Goal: Transaction & Acquisition: Purchase product/service

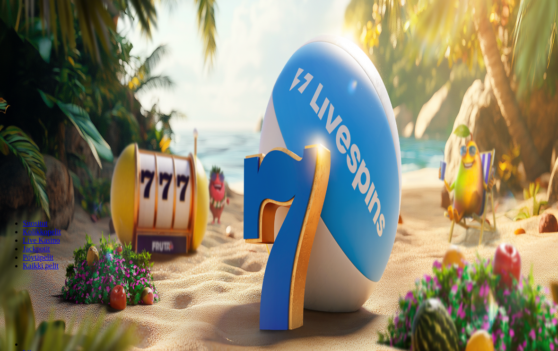
click at [50, 39] on button "Talletus € 0.00" at bounding box center [27, 34] width 46 height 10
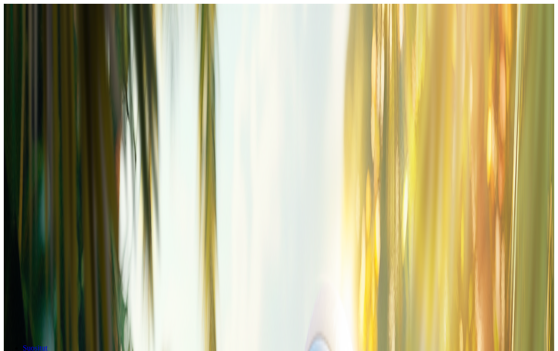
click at [71, 185] on input "***" at bounding box center [37, 189] width 67 height 9
type input "***"
click at [68, 203] on button "TALLETA JA PELAA" at bounding box center [36, 208] width 64 height 10
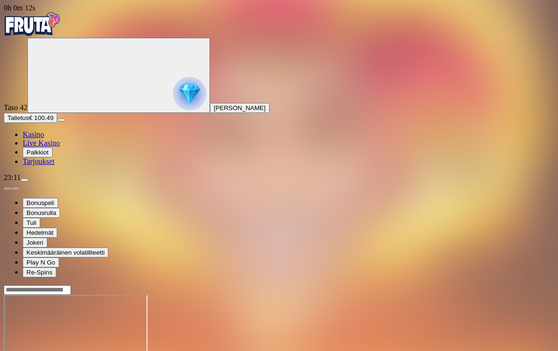
click at [44, 138] on span "Kasino" at bounding box center [33, 134] width 21 height 8
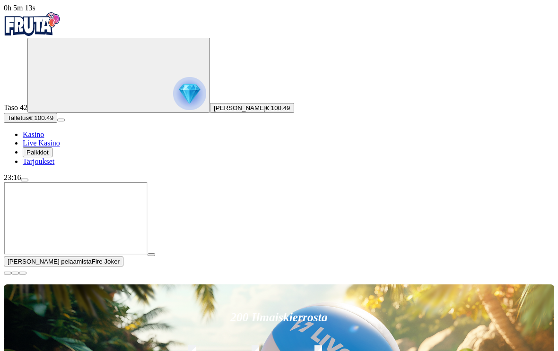
click at [8, 273] on span "close icon" at bounding box center [8, 273] width 0 height 0
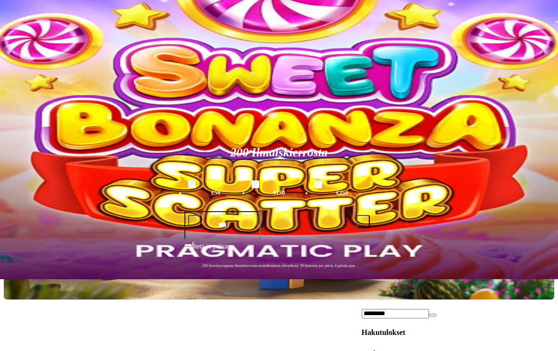
scroll to position [73, 0]
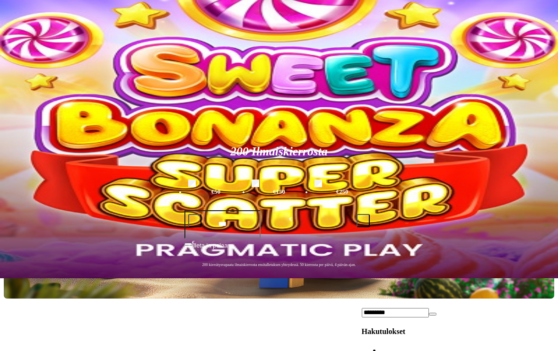
type input "*********"
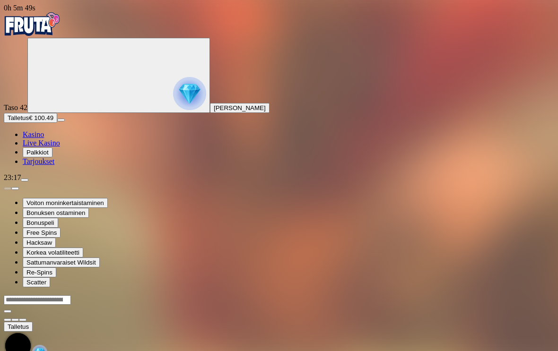
scroll to position [12, 0]
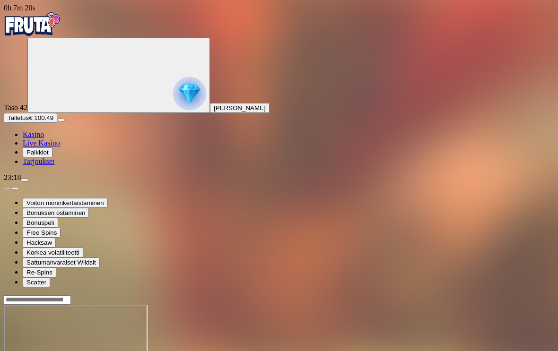
scroll to position [12, 0]
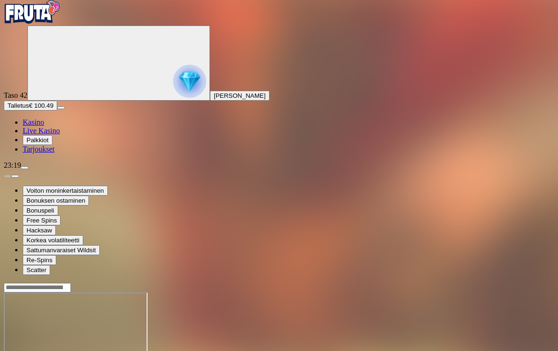
click at [57, 111] on button "Talletus € 100.49" at bounding box center [30, 106] width 53 height 10
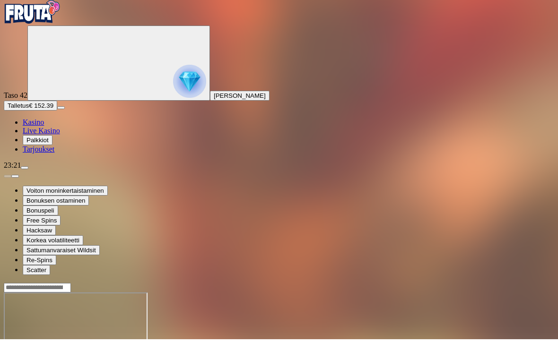
scroll to position [12, 0]
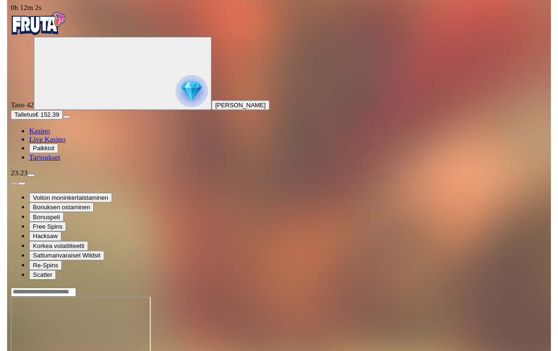
scroll to position [6, 0]
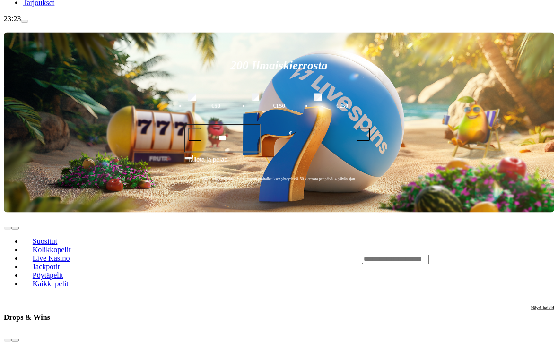
scroll to position [159, 0]
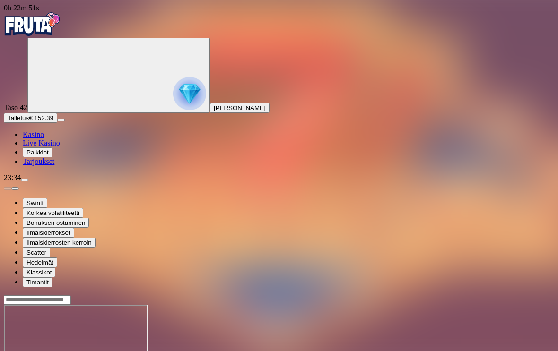
scroll to position [12, 0]
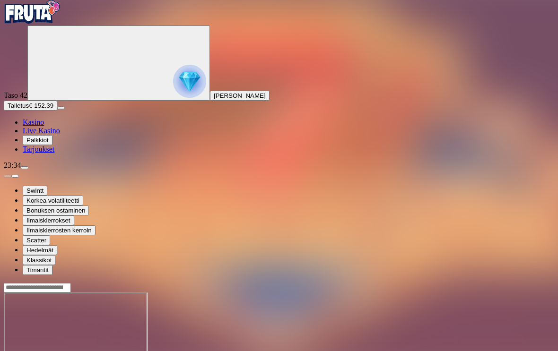
click at [57, 111] on button "Talletus € 152.39" at bounding box center [30, 106] width 53 height 10
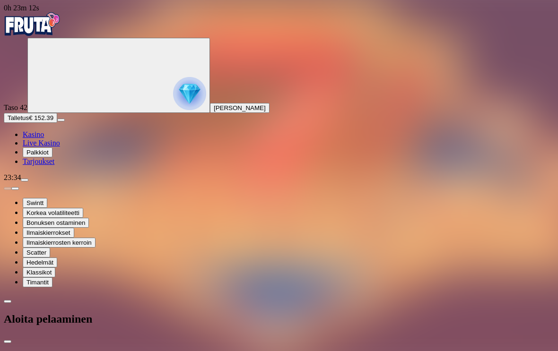
scroll to position [0, 0]
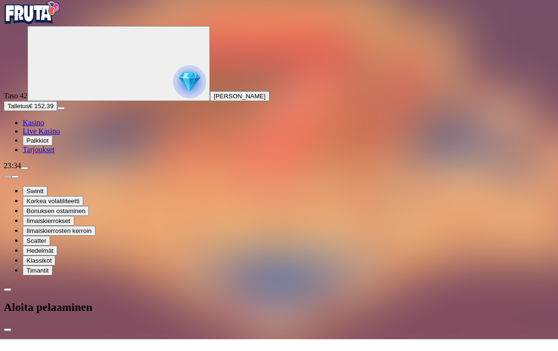
type input "***"
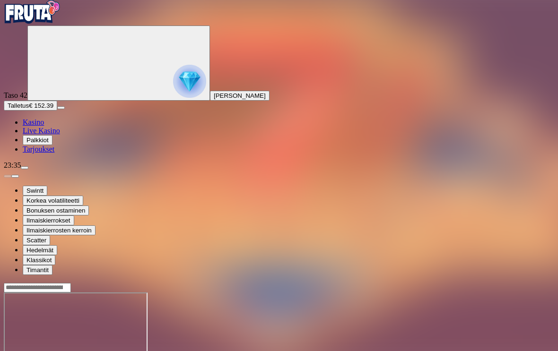
click at [29, 109] on span "Talletus" at bounding box center [18, 105] width 21 height 7
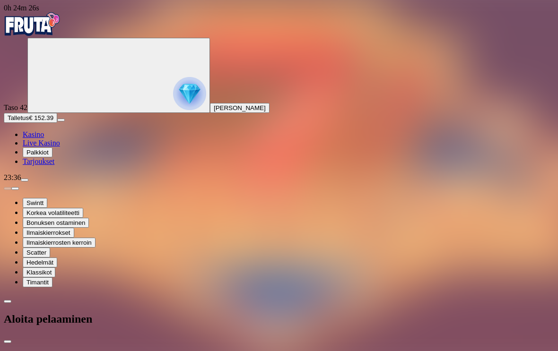
click at [8, 342] on span "close icon" at bounding box center [8, 342] width 0 height 0
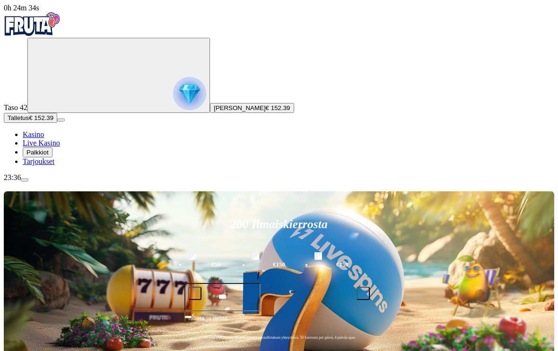
click at [227, 314] on span "Talleta ja pelaa" at bounding box center [207, 322] width 40 height 17
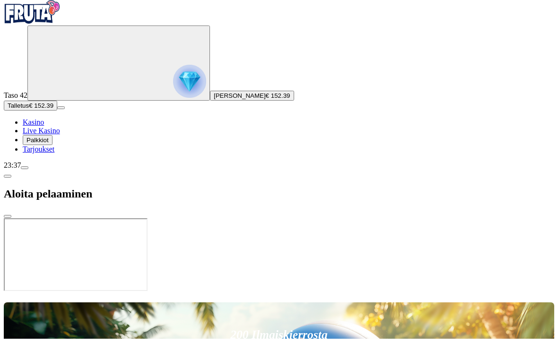
scroll to position [0, 0]
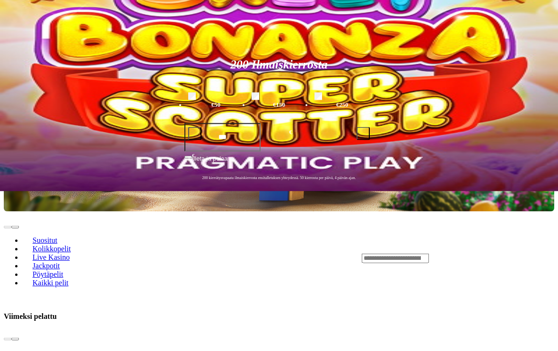
scroll to position [160, 0]
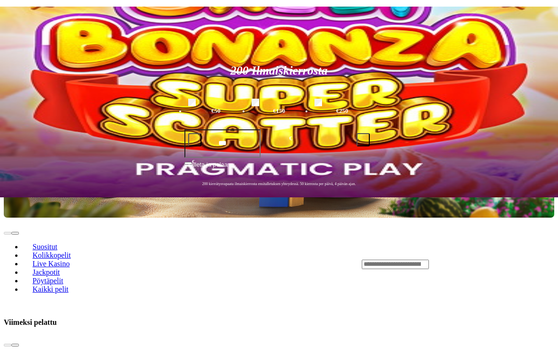
scroll to position [12, 0]
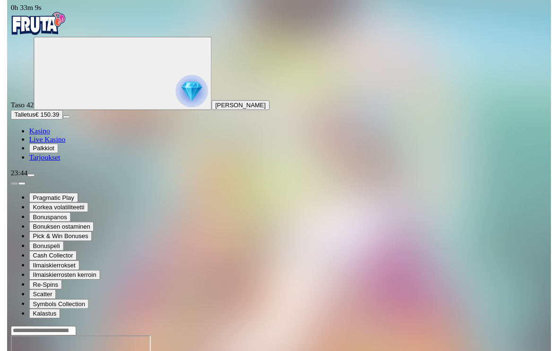
scroll to position [12, 0]
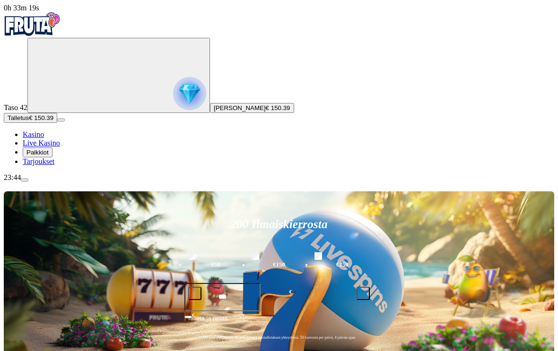
click at [69, 166] on div "Taso 42 [PERSON_NAME] € 150.39 Talletus € 150.39 Kasino Live Kasino Palkkiot Ta…" at bounding box center [279, 102] width 550 height 128
